Goal: Task Accomplishment & Management: Complete application form

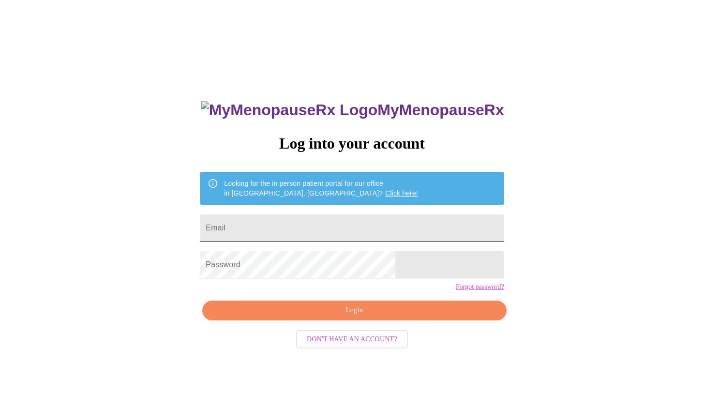
click at [366, 225] on input "Email" at bounding box center [352, 227] width 304 height 27
type input "candne@yahoo.com"
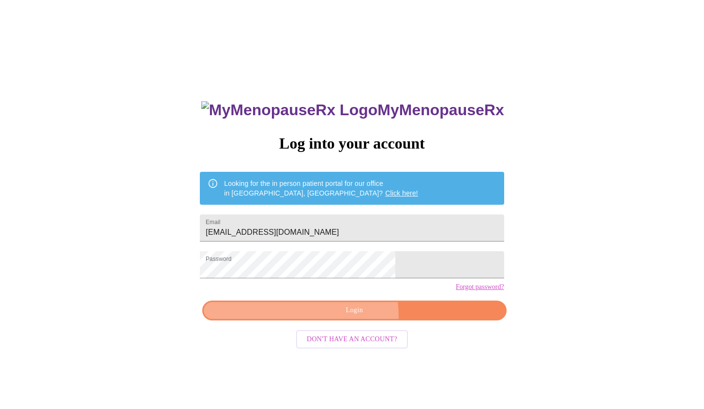
click at [338, 316] on span "Login" at bounding box center [353, 310] width 281 height 12
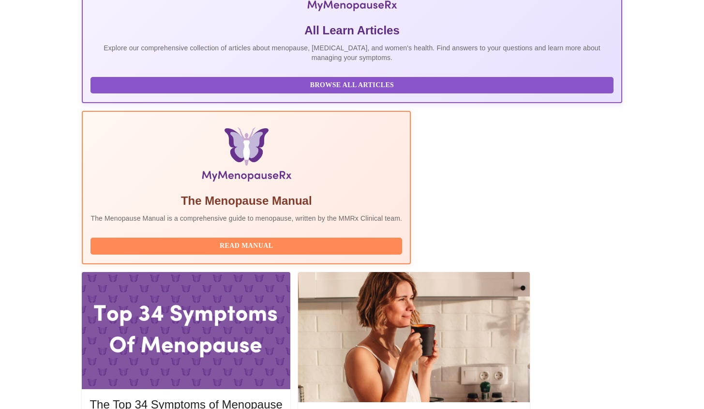
scroll to position [202, 0]
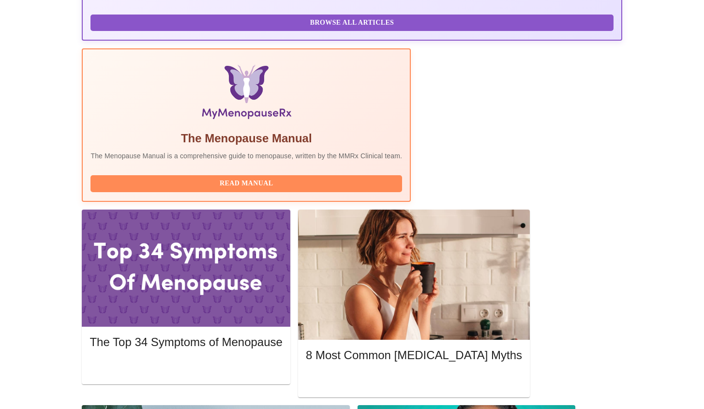
scroll to position [285, 0]
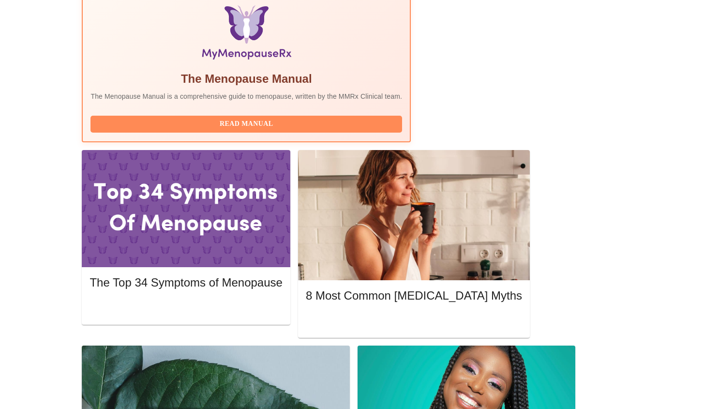
scroll to position [335, 0]
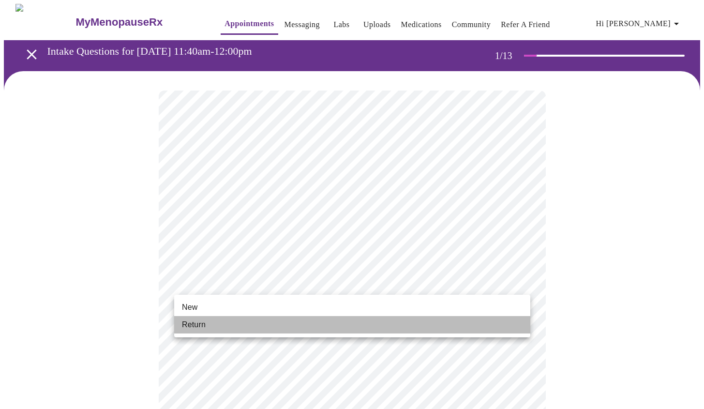
click at [321, 319] on li "Return" at bounding box center [352, 324] width 356 height 17
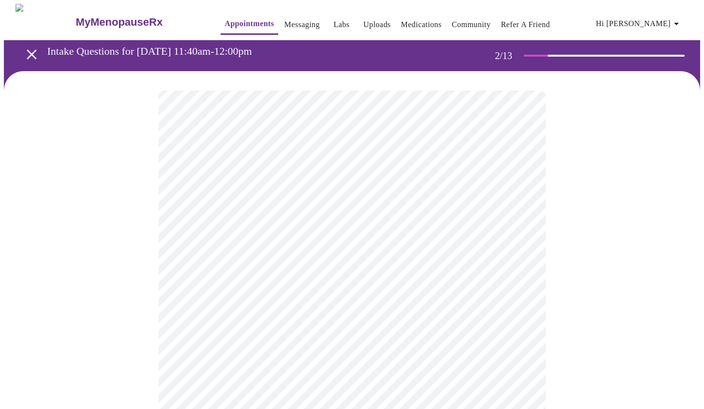
click at [515, 202] on body "MyMenopauseRx Appointments Messaging Labs Uploads Medications Community Refer a…" at bounding box center [352, 294] width 696 height 581
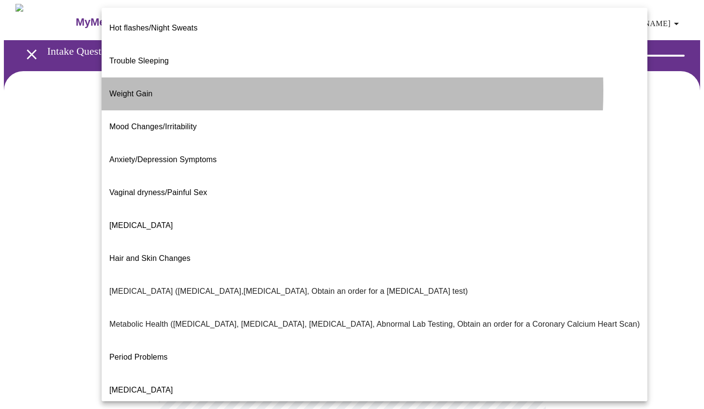
click at [168, 77] on li "Weight Gain" at bounding box center [375, 93] width 546 height 33
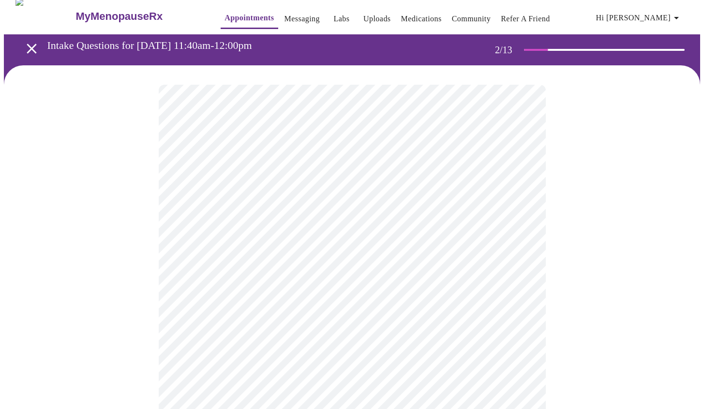
scroll to position [14, 0]
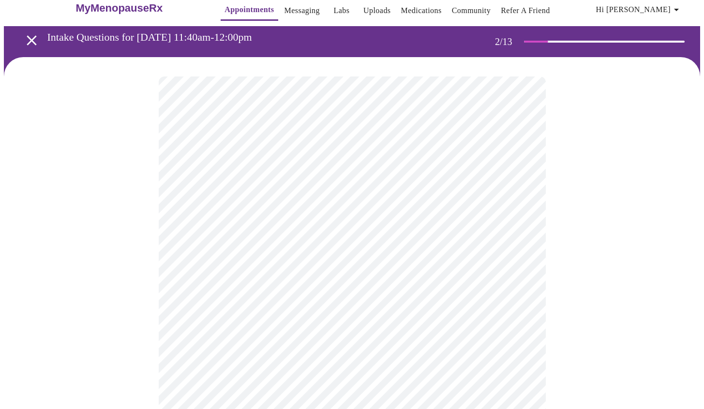
click at [346, 283] on body "MyMenopauseRx Appointments Messaging Labs Uploads Medications Community Refer a…" at bounding box center [352, 278] width 696 height 576
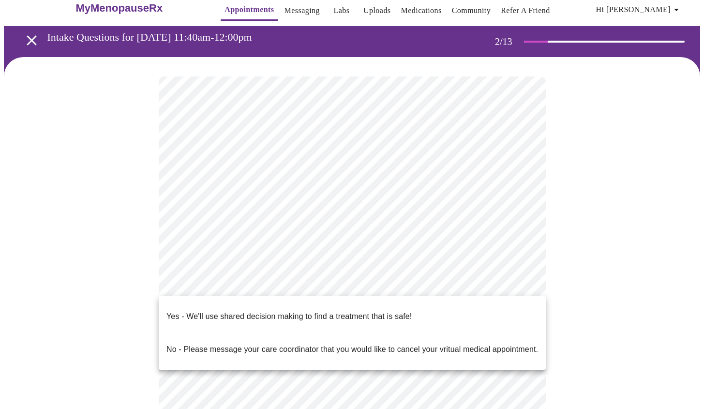
click at [337, 312] on p "Yes - We'll use shared decision making to find a treatment that is safe!" at bounding box center [288, 317] width 245 height 12
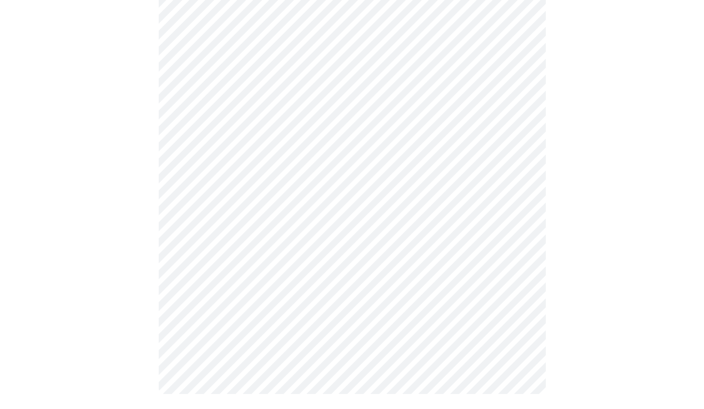
scroll to position [0, 0]
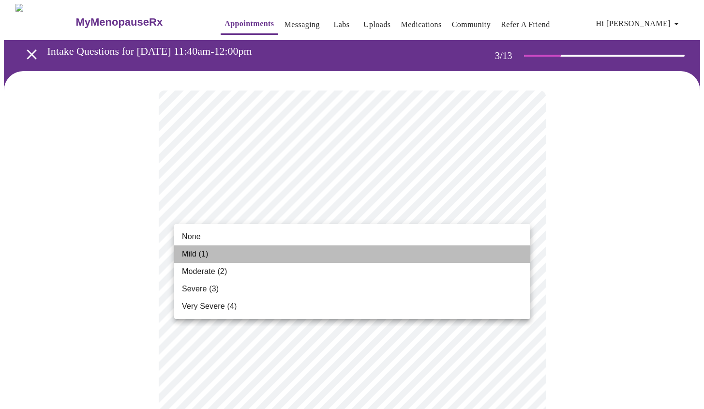
click at [414, 256] on li "Mild (1)" at bounding box center [352, 253] width 356 height 17
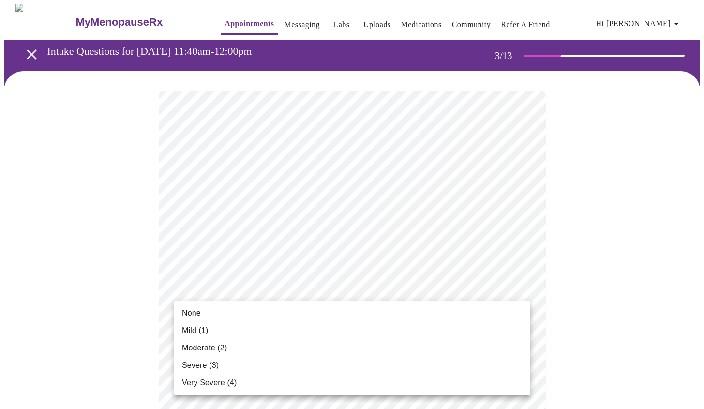
click at [337, 308] on li "None" at bounding box center [352, 312] width 356 height 17
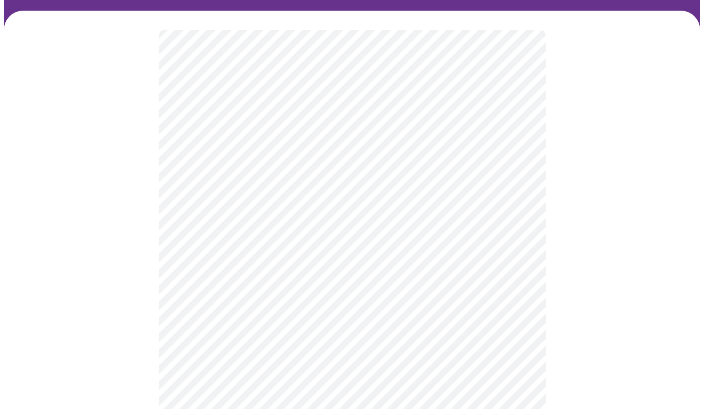
scroll to position [67, 0]
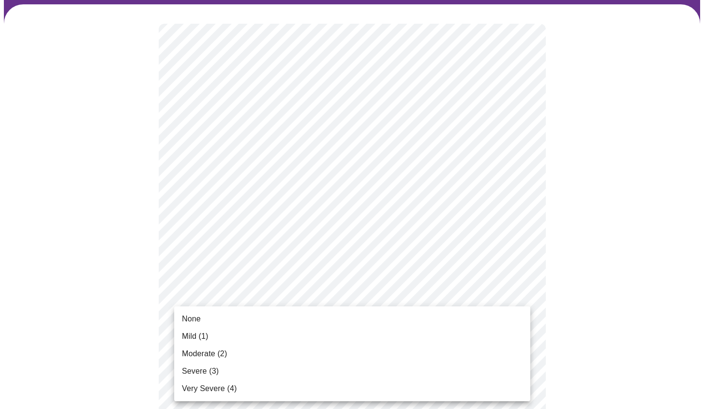
click at [273, 334] on li "Mild (1)" at bounding box center [352, 335] width 356 height 17
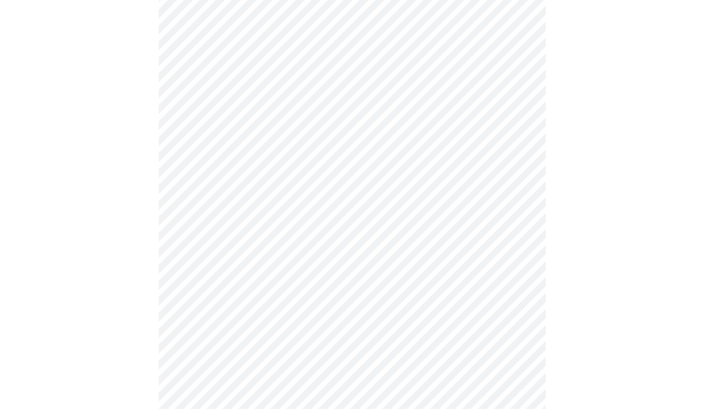
scroll to position [115, 0]
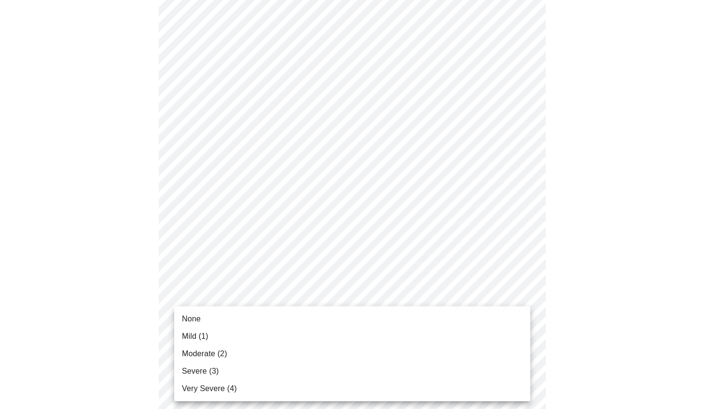
click at [262, 335] on li "Mild (1)" at bounding box center [352, 335] width 356 height 17
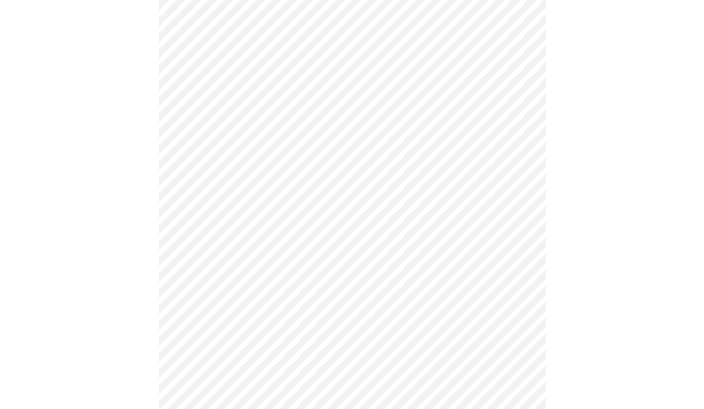
scroll to position [172, 0]
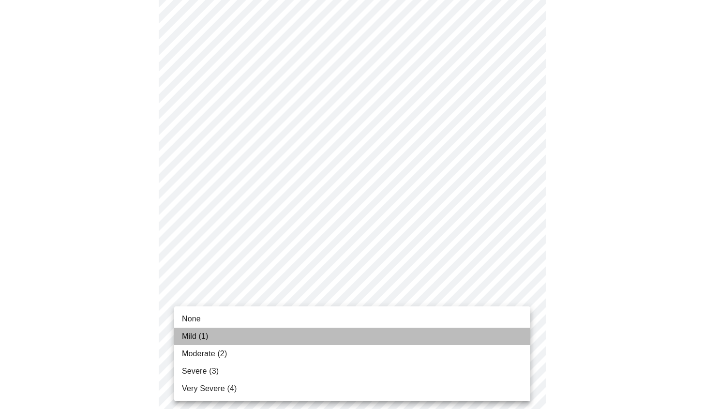
click at [232, 333] on li "Mild (1)" at bounding box center [352, 335] width 356 height 17
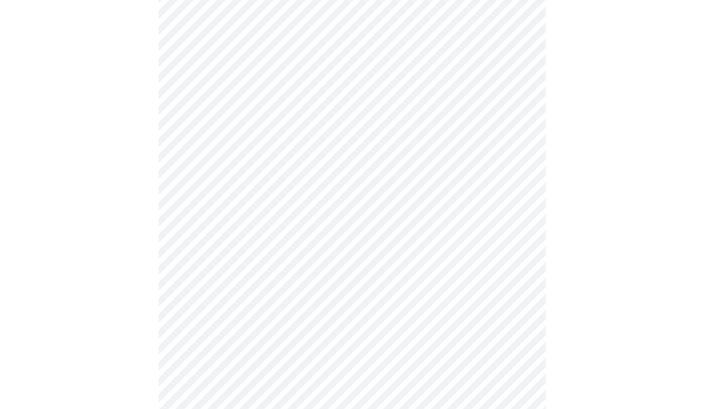
scroll to position [222, 0]
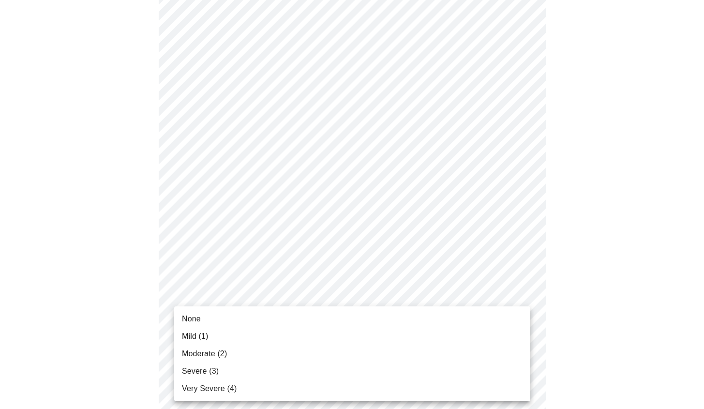
click at [229, 343] on body "MyMenopauseRx Appointments Messaging Labs Uploads Medications Community Refer a…" at bounding box center [352, 390] width 696 height 1219
click at [236, 338] on li "Mild (1)" at bounding box center [352, 335] width 356 height 17
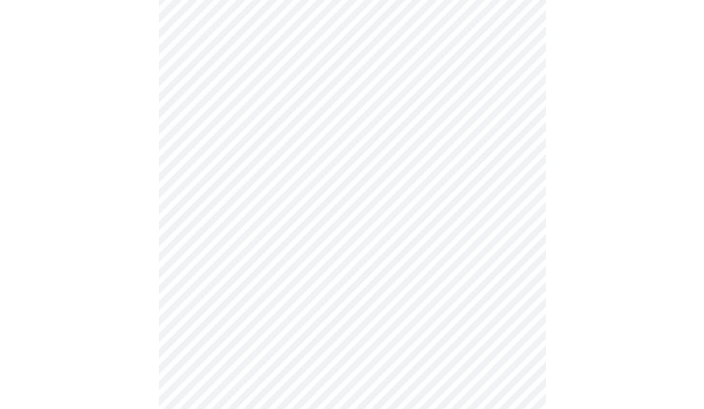
scroll to position [301, 0]
click at [230, 338] on body "MyMenopauseRx Appointments Messaging Labs Uploads Medications Community Refer a…" at bounding box center [352, 305] width 696 height 1205
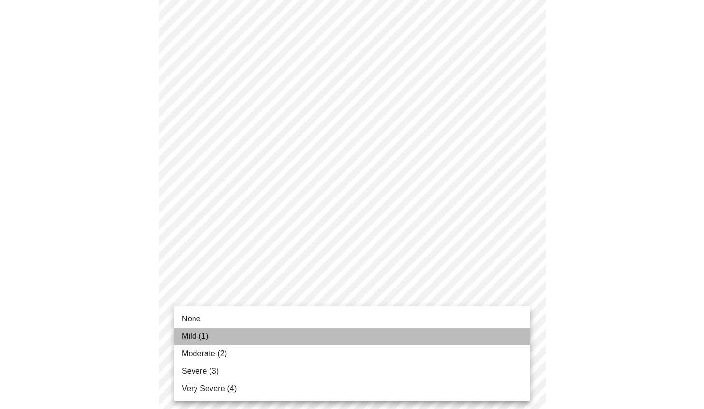
click at [225, 337] on li "Mild (1)" at bounding box center [352, 335] width 356 height 17
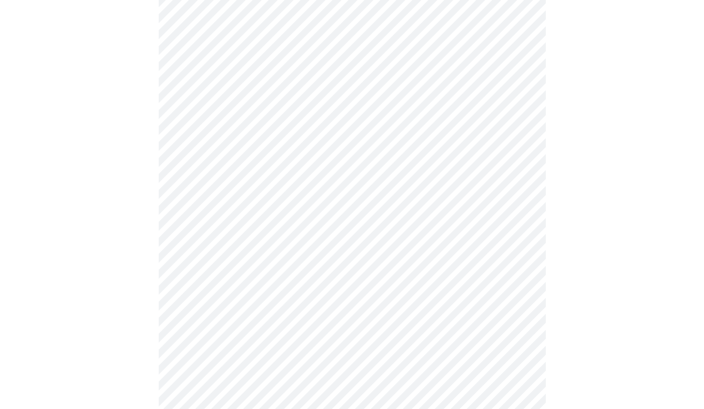
scroll to position [371, 0]
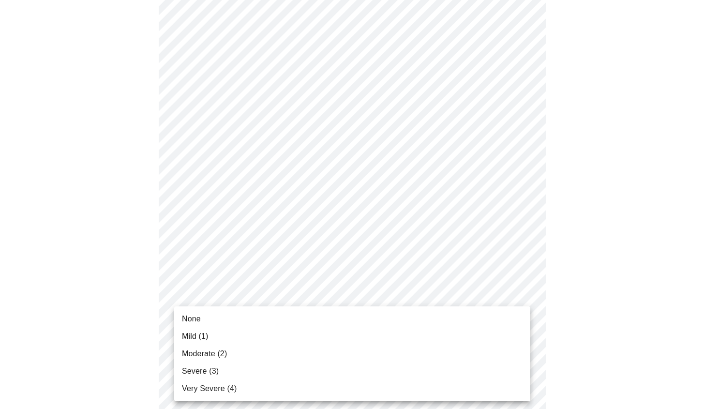
click at [222, 356] on body "MyMenopauseRx Appointments Messaging Labs Uploads Medications Community Refer a…" at bounding box center [352, 228] width 696 height 1192
click at [195, 336] on span "Mild (1)" at bounding box center [195, 336] width 27 height 12
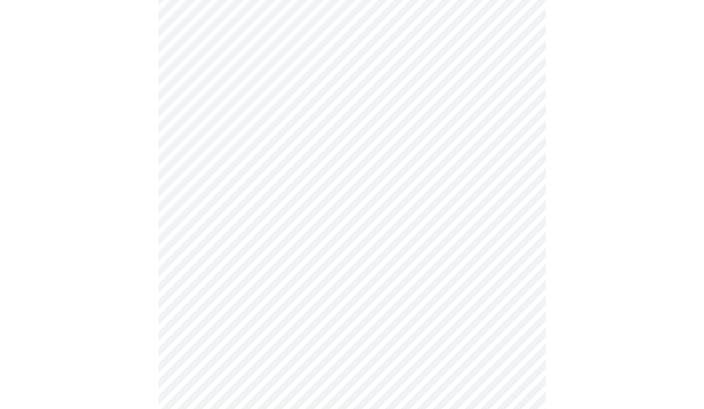
scroll to position [479, 0]
click at [209, 321] on body "MyMenopauseRx Appointments Messaging Labs Uploads Medications Community Refer a…" at bounding box center [352, 114] width 696 height 1178
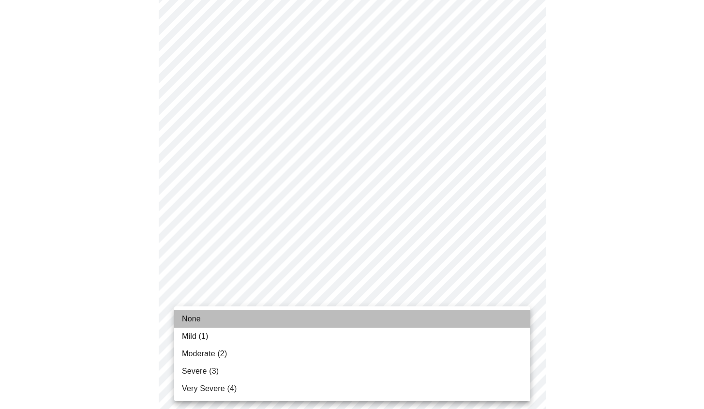
click at [207, 326] on li "None" at bounding box center [352, 318] width 356 height 17
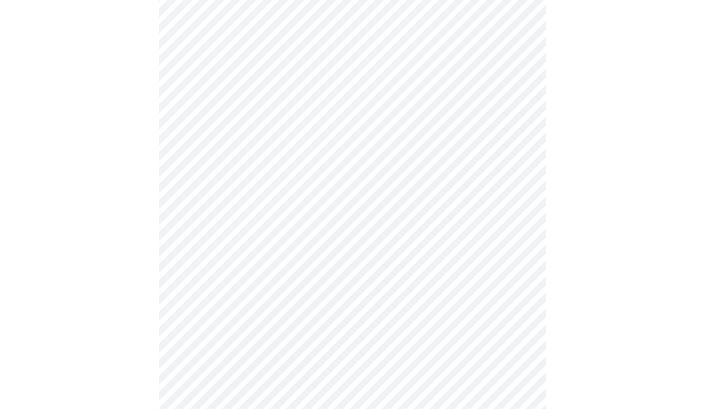
scroll to position [549, 0]
click at [213, 322] on body "MyMenopauseRx Appointments Messaging Labs Uploads Medications Community Refer a…" at bounding box center [352, 36] width 696 height 1165
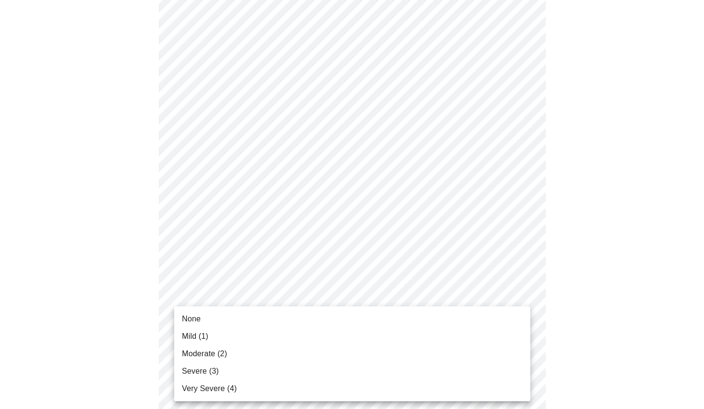
click at [192, 340] on span "Mild (1)" at bounding box center [195, 336] width 27 height 12
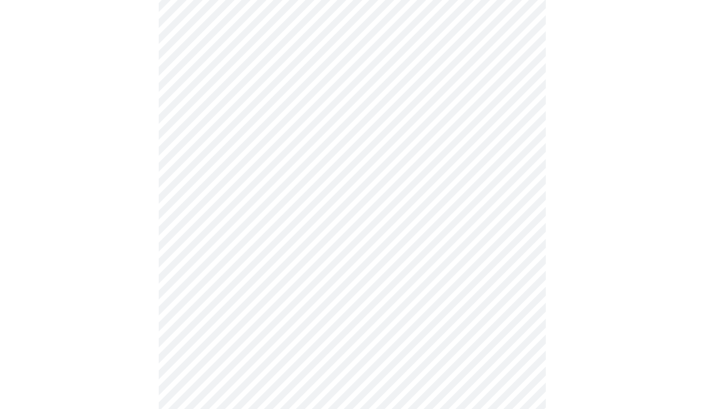
scroll to position [631, 0]
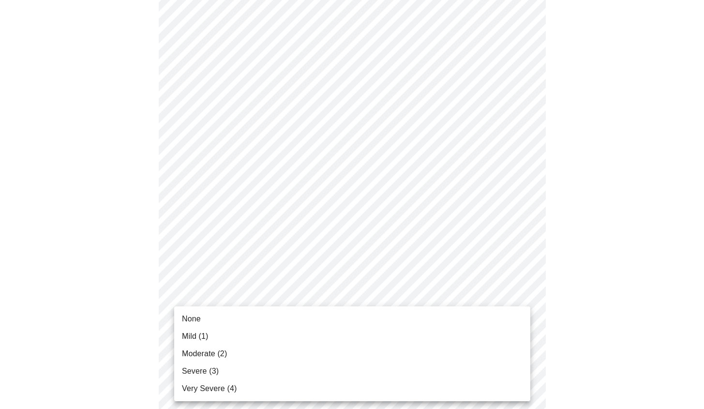
click at [198, 320] on span "None" at bounding box center [191, 319] width 19 height 12
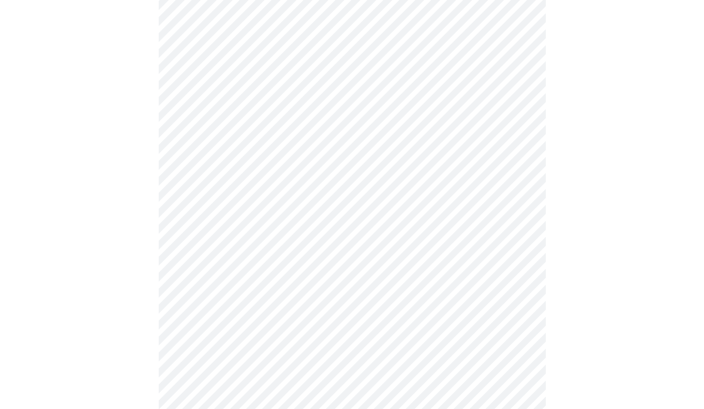
scroll to position [245, 0]
click at [245, 344] on body "MyMenopauseRx Appointments Messaging Labs Uploads Medications Community Refer a…" at bounding box center [352, 236] width 696 height 955
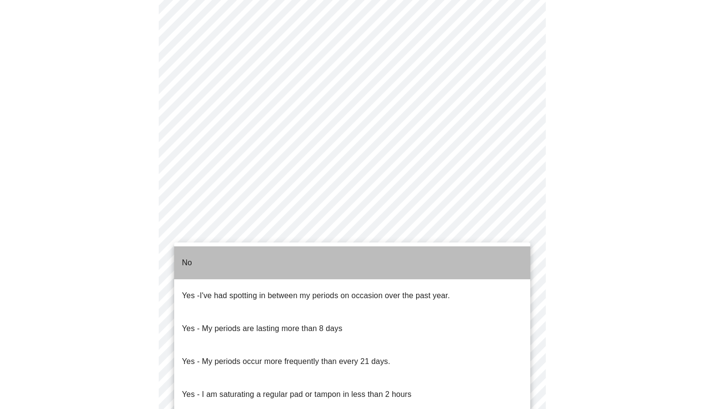
click at [261, 259] on li "No" at bounding box center [352, 262] width 356 height 33
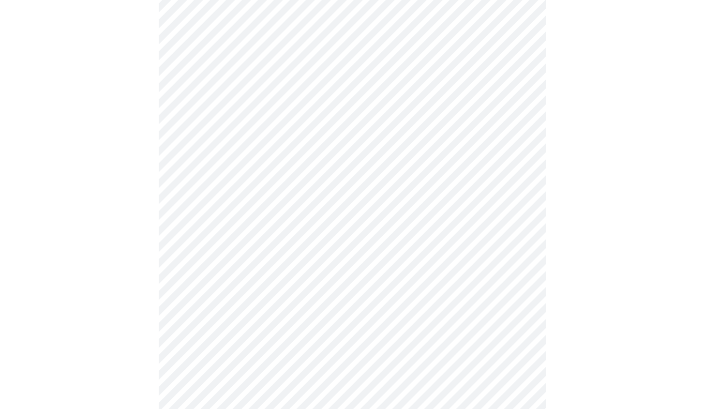
scroll to position [318, 0]
click at [265, 343] on body "MyMenopauseRx Appointments Messaging Labs Uploads Medications Community Refer a…" at bounding box center [352, 160] width 696 height 949
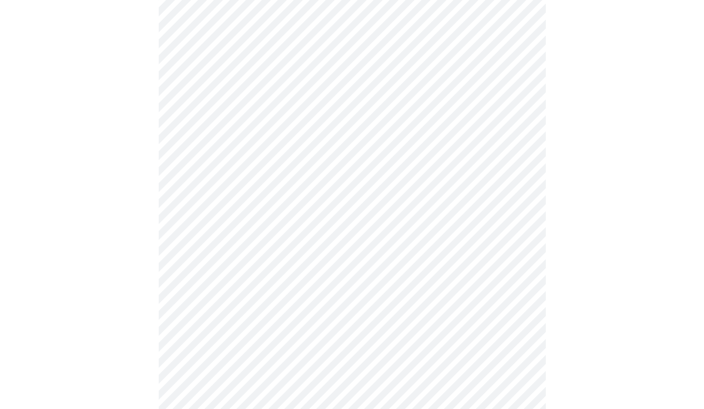
scroll to position [394, 0]
click at [260, 341] on body "MyMenopauseRx Appointments Messaging Labs Uploads Medications Community Refer a…" at bounding box center [352, 81] width 696 height 943
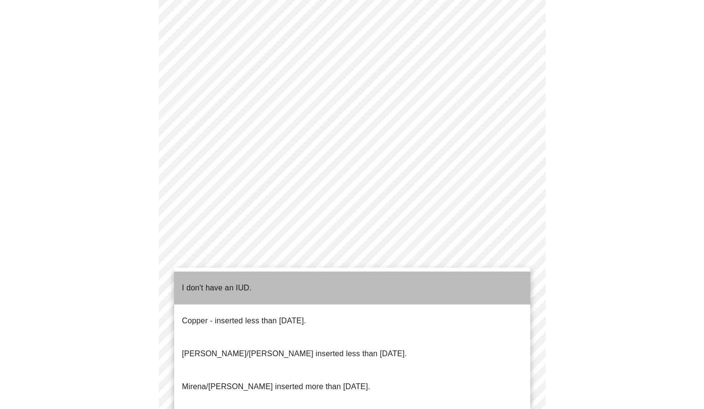
click at [251, 288] on li "I don't have an IUD." at bounding box center [352, 287] width 356 height 33
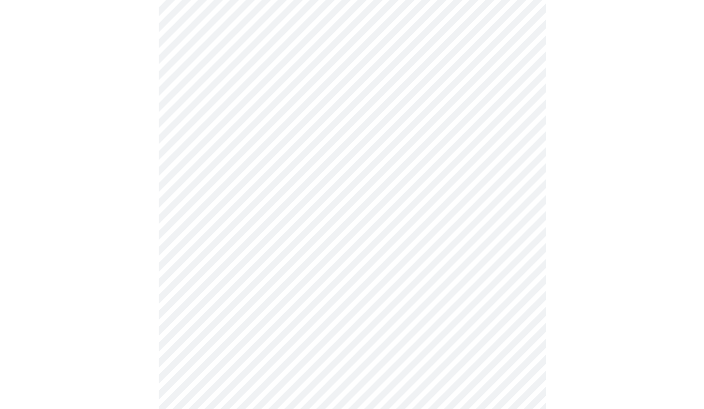
scroll to position [480, 0]
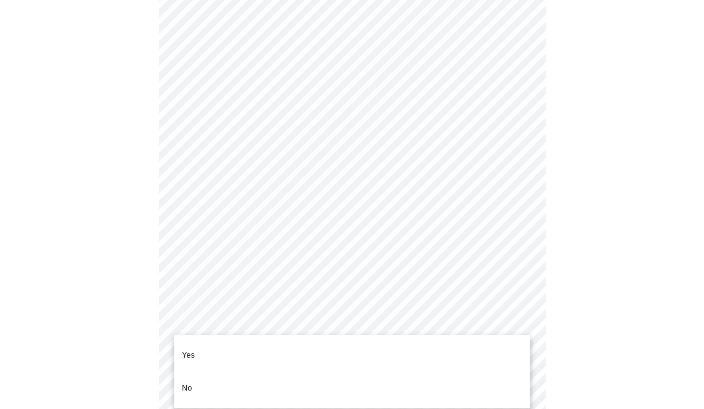
click at [211, 349] on li "Yes" at bounding box center [352, 355] width 356 height 33
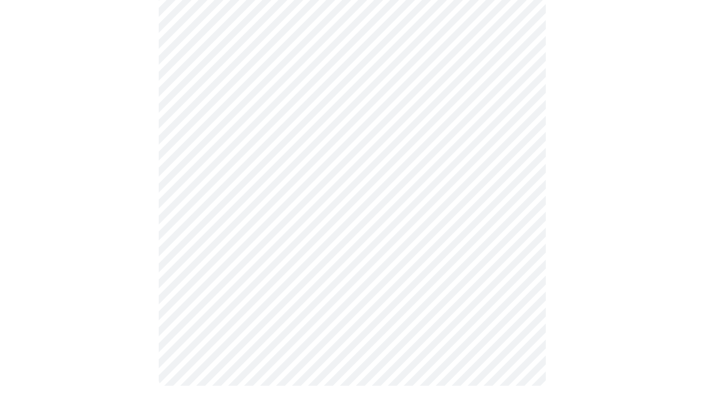
scroll to position [0, 0]
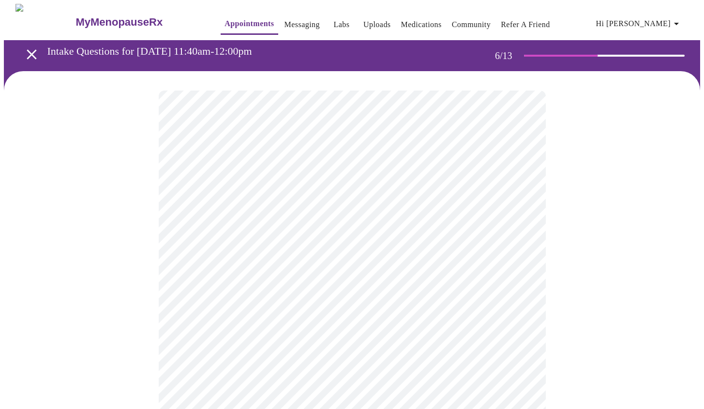
click at [598, 335] on div at bounding box center [352, 282] width 696 height 423
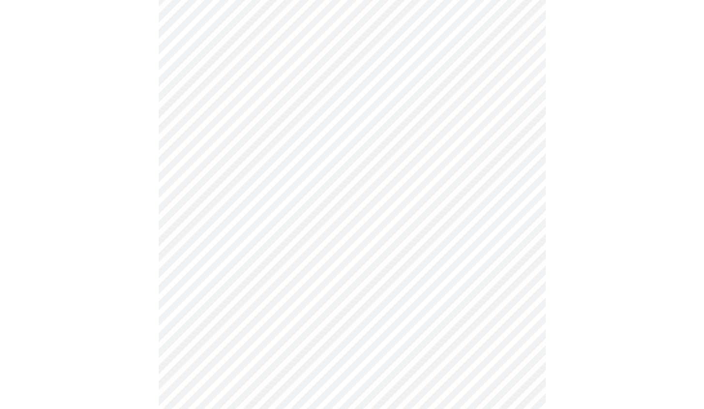
scroll to position [2472, 0]
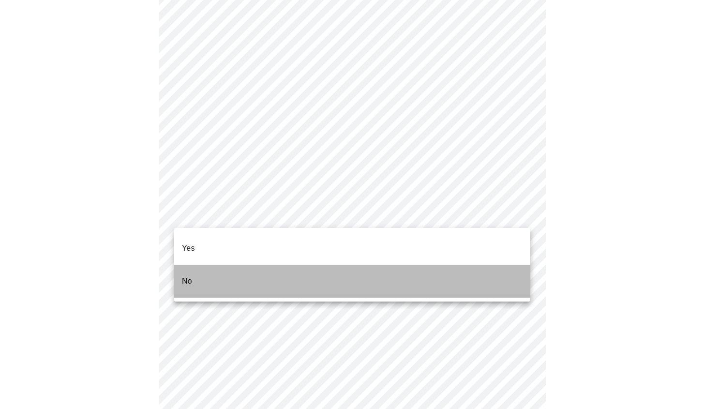
click at [280, 265] on li "No" at bounding box center [352, 281] width 356 height 33
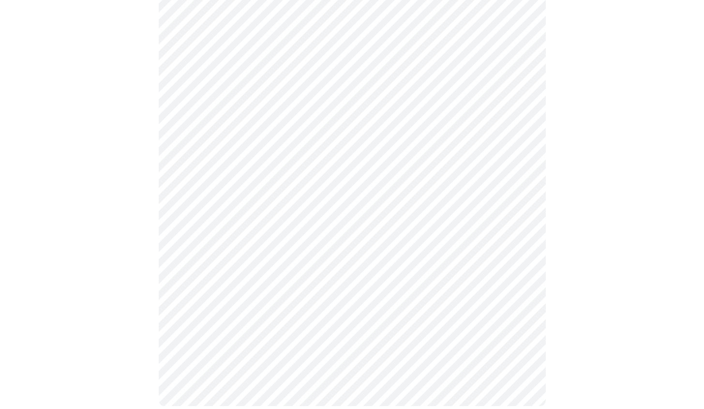
scroll to position [658, 0]
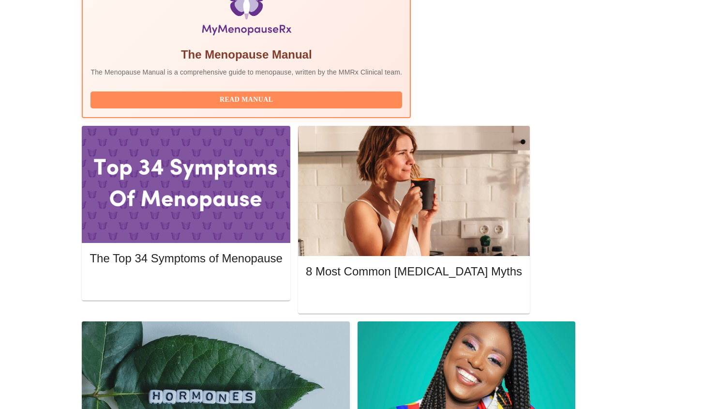
scroll to position [352, 0]
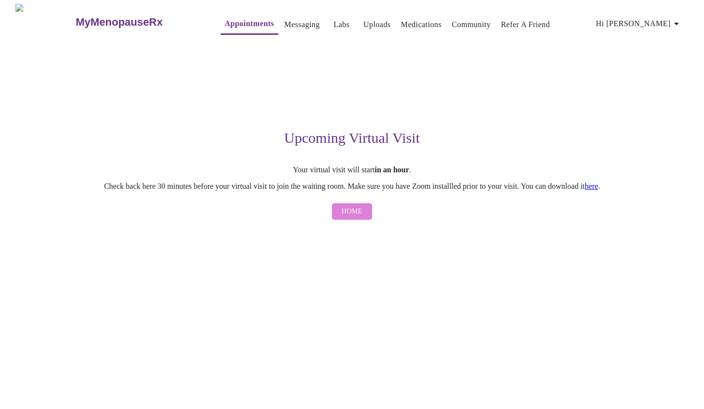
click at [357, 213] on span "Home" at bounding box center [351, 212] width 21 height 12
